Goal: Task Accomplishment & Management: Use online tool/utility

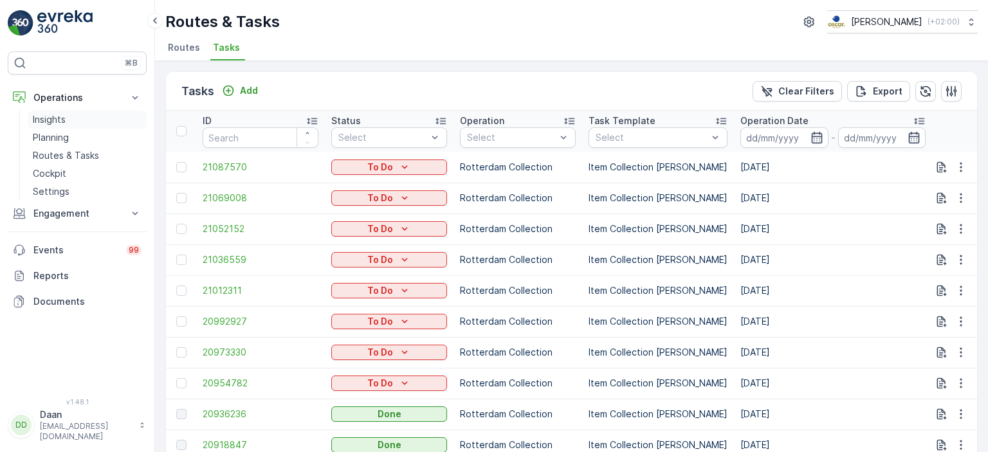
scroll to position [341, 0]
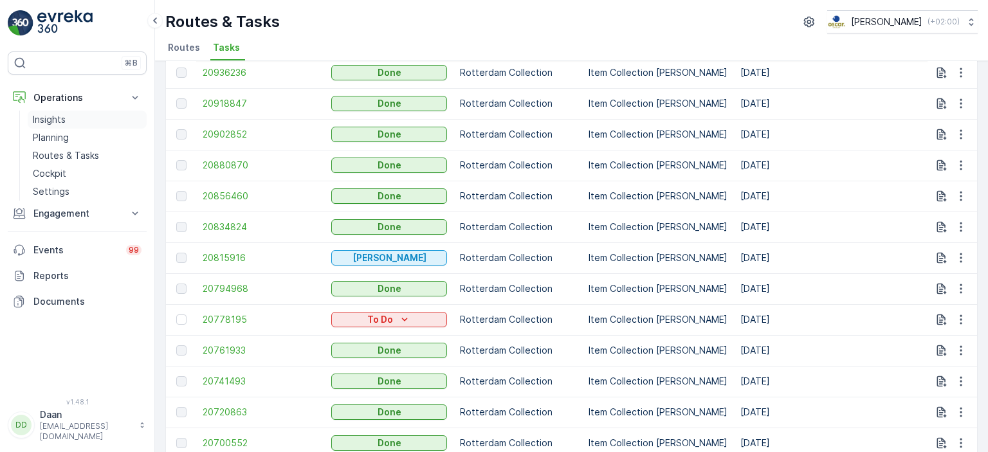
click at [57, 118] on p "Insights" at bounding box center [49, 119] width 33 height 13
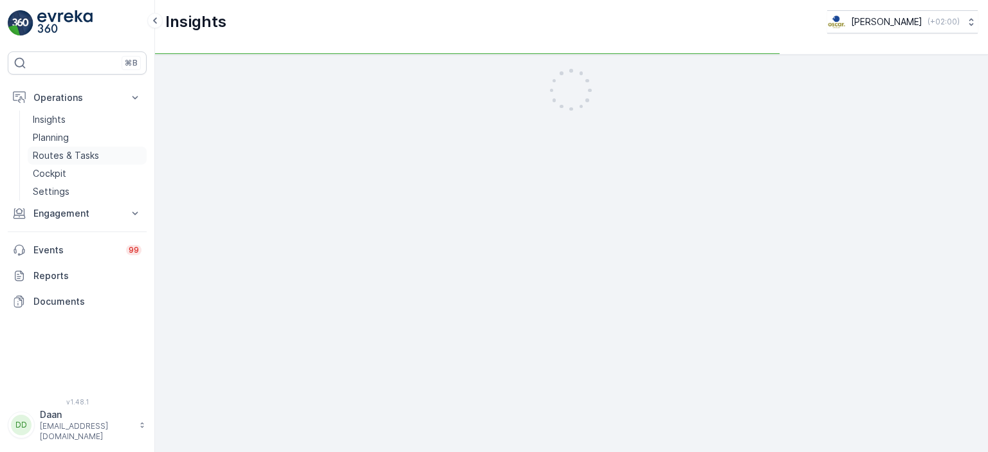
click at [77, 161] on p "Routes & Tasks" at bounding box center [66, 155] width 66 height 13
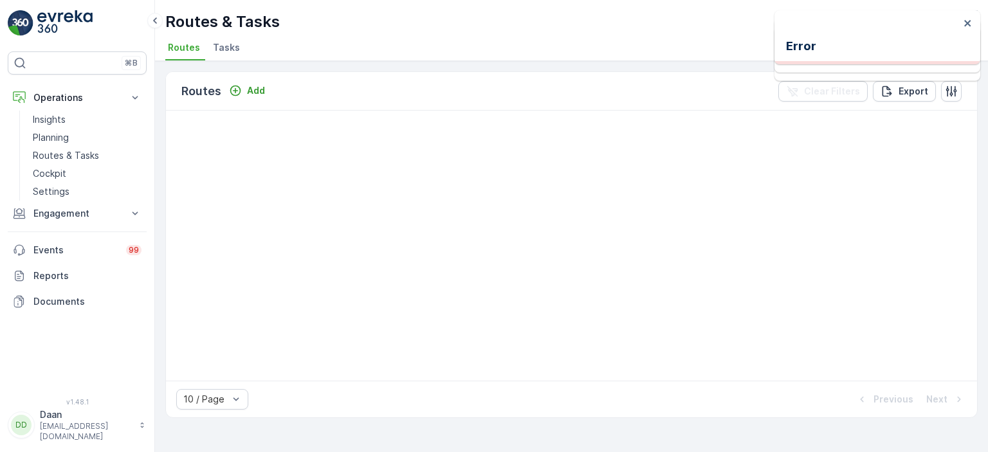
click at [226, 44] on span "Tasks" at bounding box center [226, 47] width 27 height 13
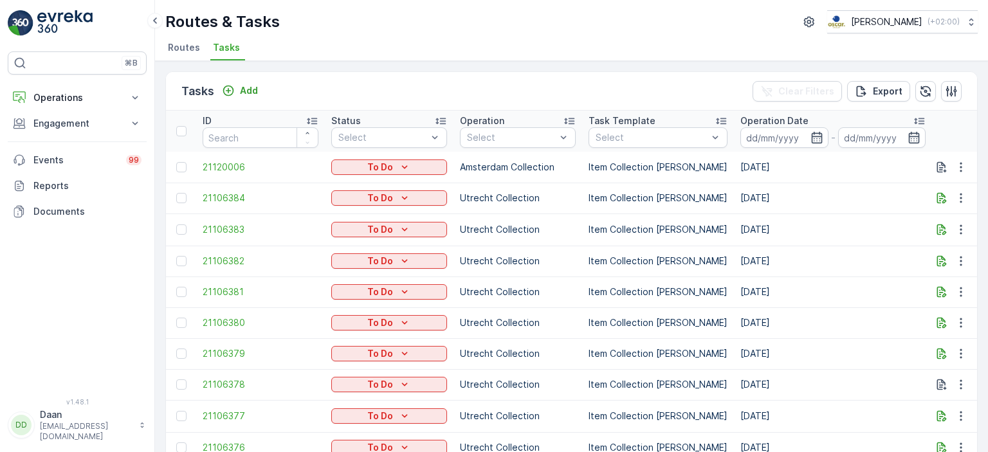
drag, startPoint x: 646, startPoint y: 259, endPoint x: 688, endPoint y: 259, distance: 41.8
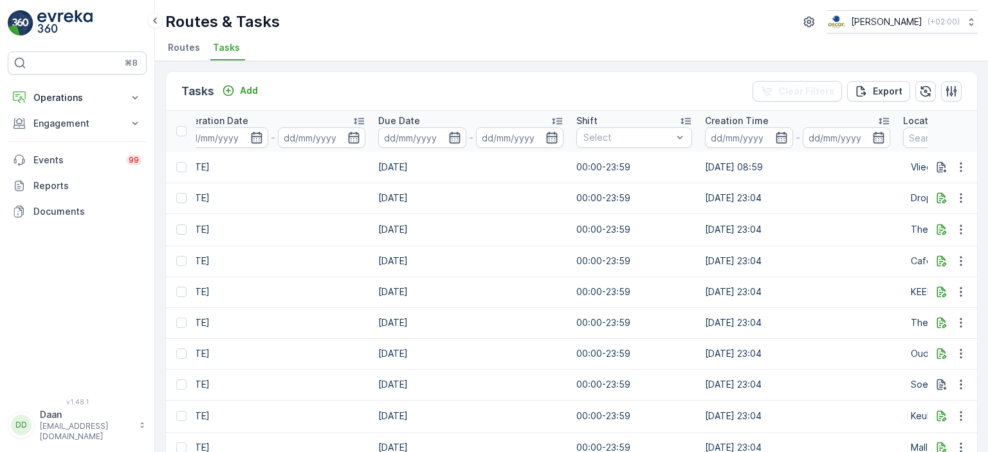
scroll to position [0, 816]
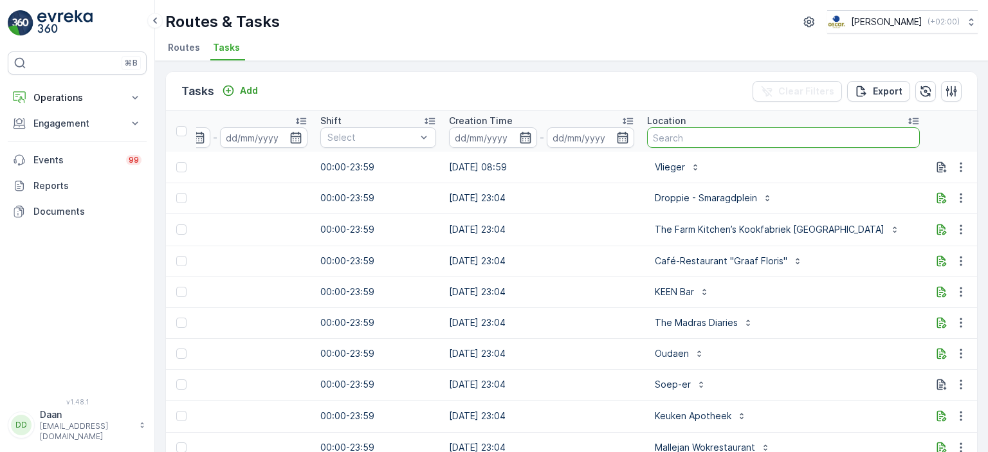
click at [734, 141] on input "text" at bounding box center [783, 137] width 273 height 21
type input "h"
type input "Keuken"
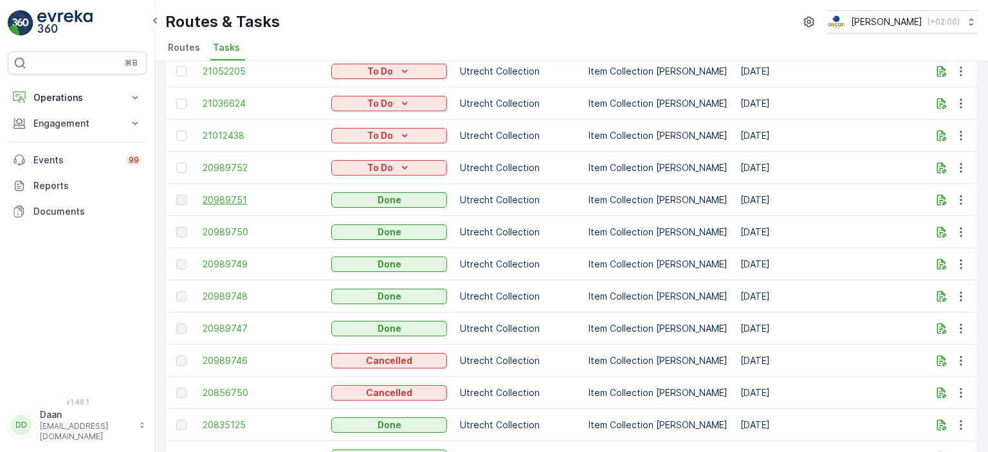
click at [210, 200] on span "20989751" at bounding box center [261, 200] width 116 height 13
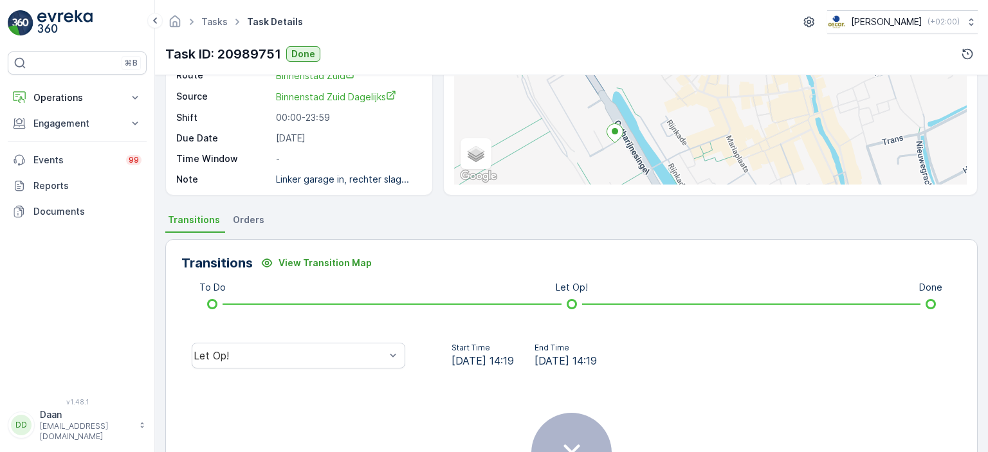
scroll to position [293, 0]
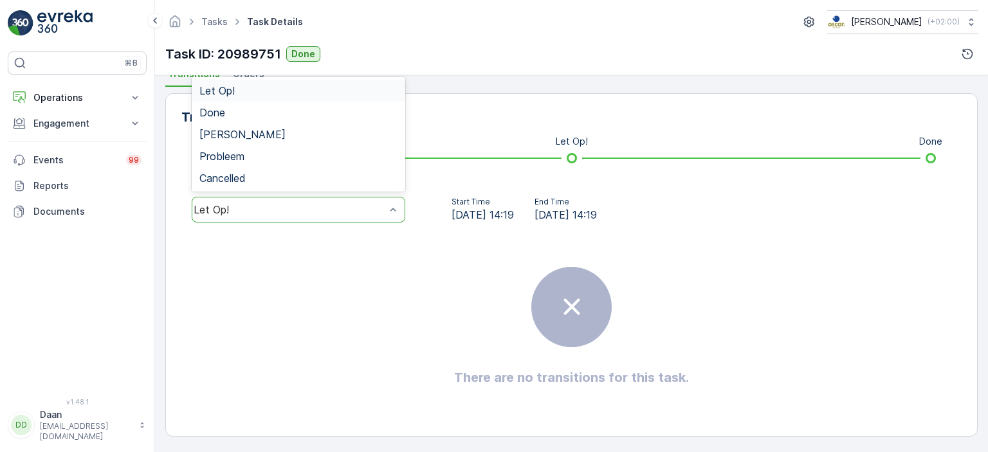
click at [358, 204] on div "Let Op!" at bounding box center [290, 210] width 192 height 12
click at [346, 108] on div "Done" at bounding box center [298, 113] width 198 height 12
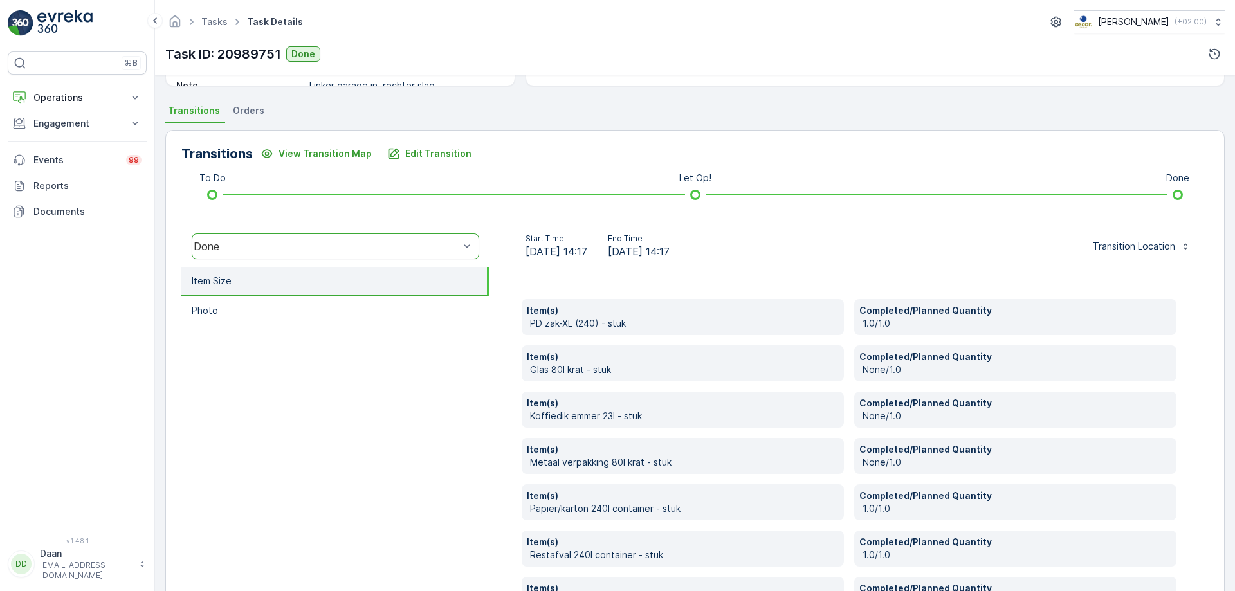
scroll to position [351, 0]
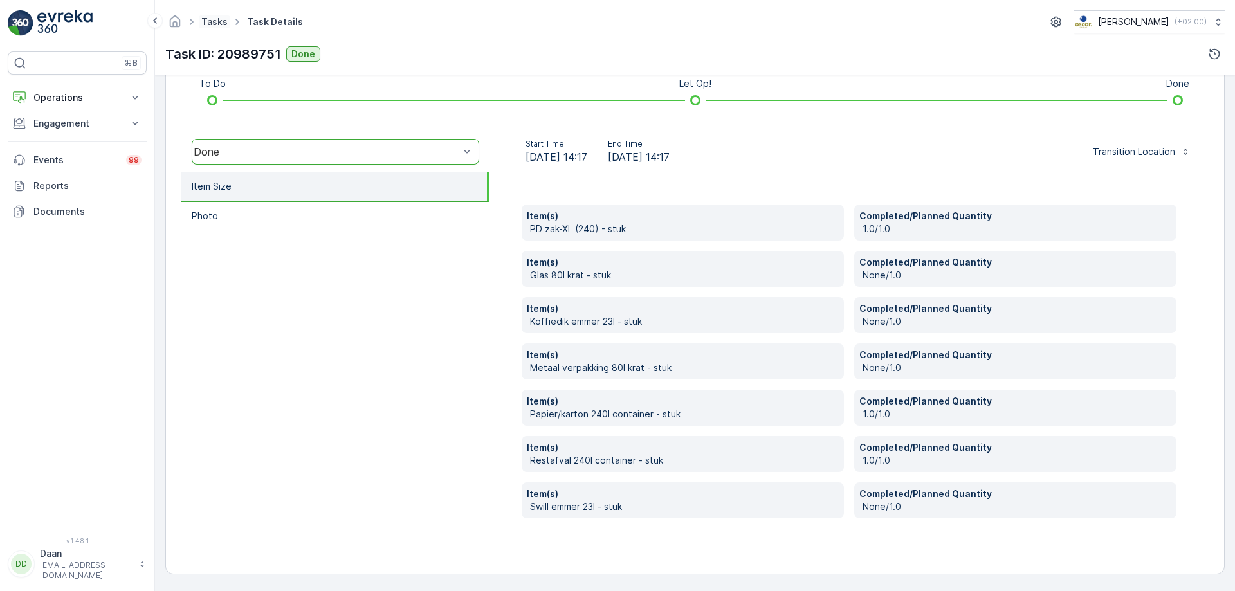
click at [211, 22] on link "Tasks" at bounding box center [214, 21] width 26 height 11
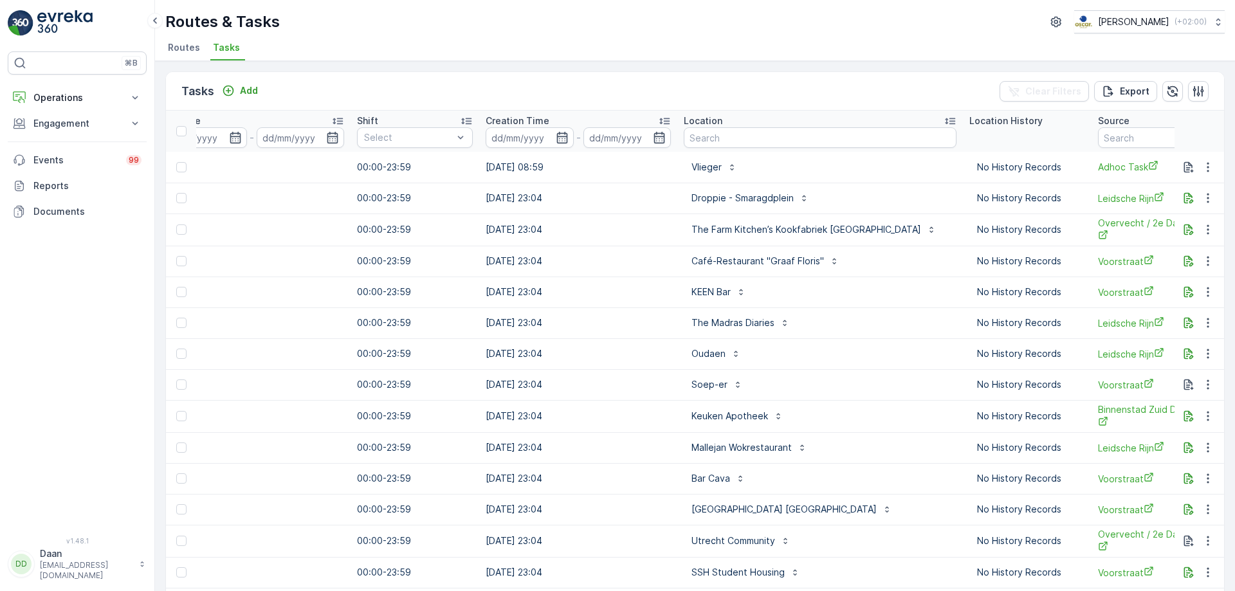
scroll to position [0, 1019]
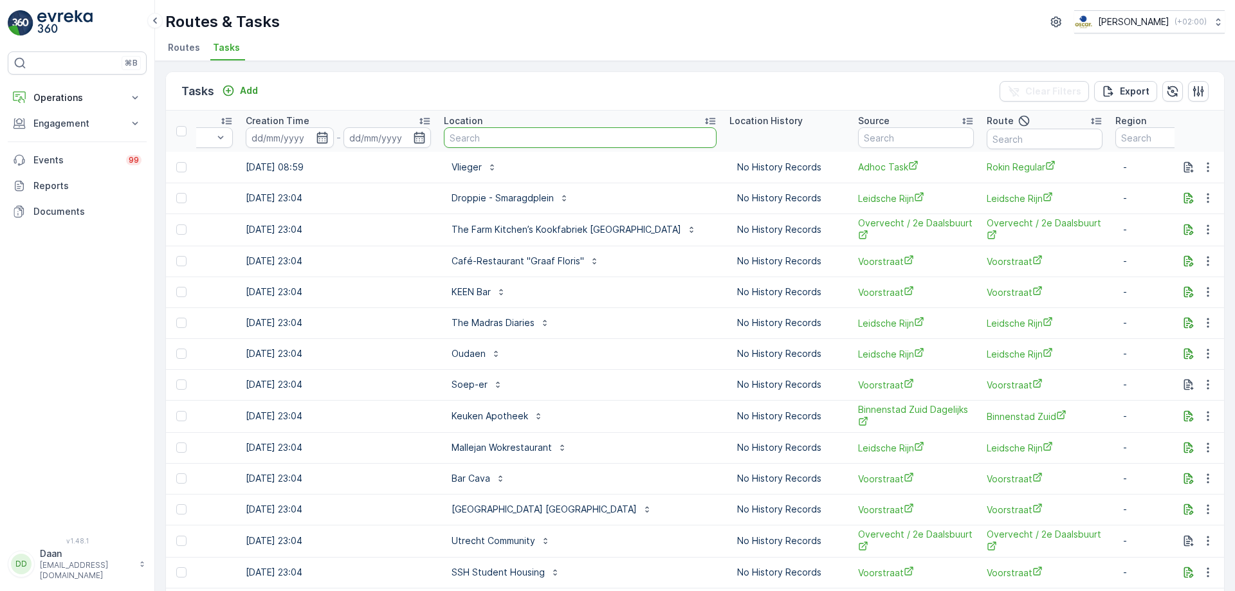
click at [493, 135] on input "text" at bounding box center [580, 137] width 273 height 21
type input "Keuken"
